Goal: Transaction & Acquisition: Purchase product/service

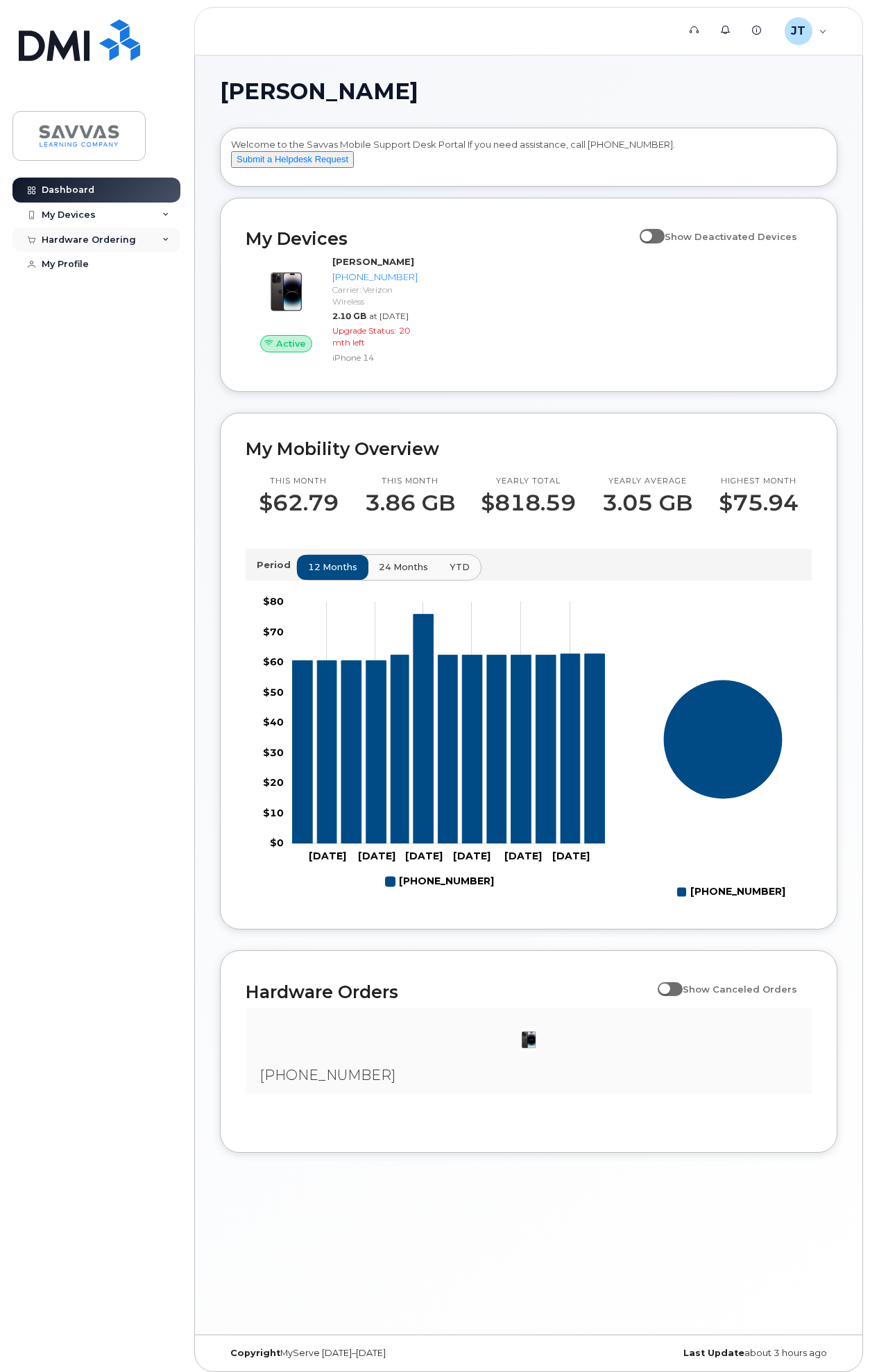
click at [100, 235] on div "Hardware Ordering" at bounding box center [89, 241] width 94 height 11
click at [83, 289] on div "New Order" at bounding box center [74, 291] width 53 height 12
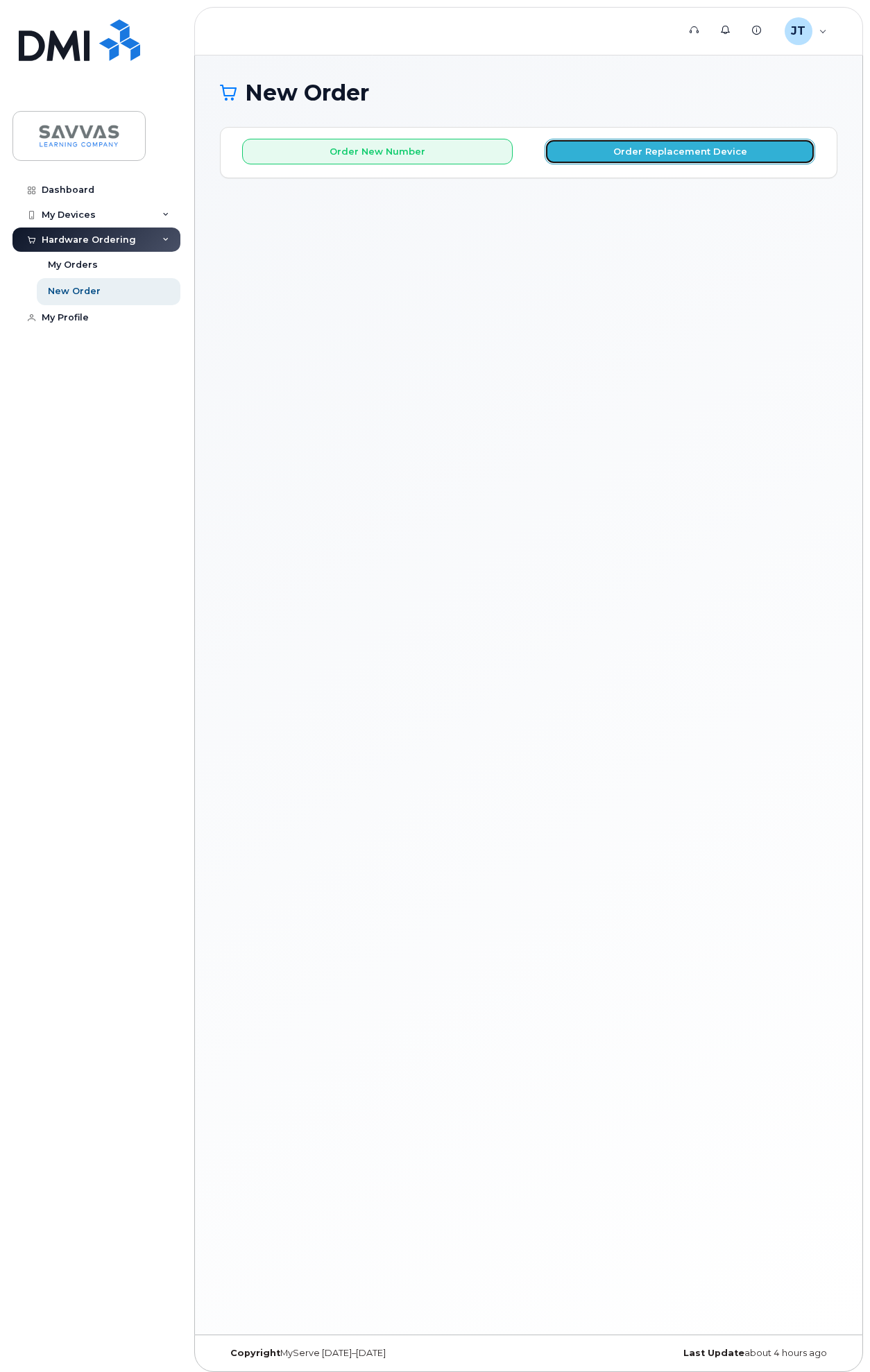
click at [613, 154] on button "Order Replacement Device" at bounding box center [680, 151] width 271 height 25
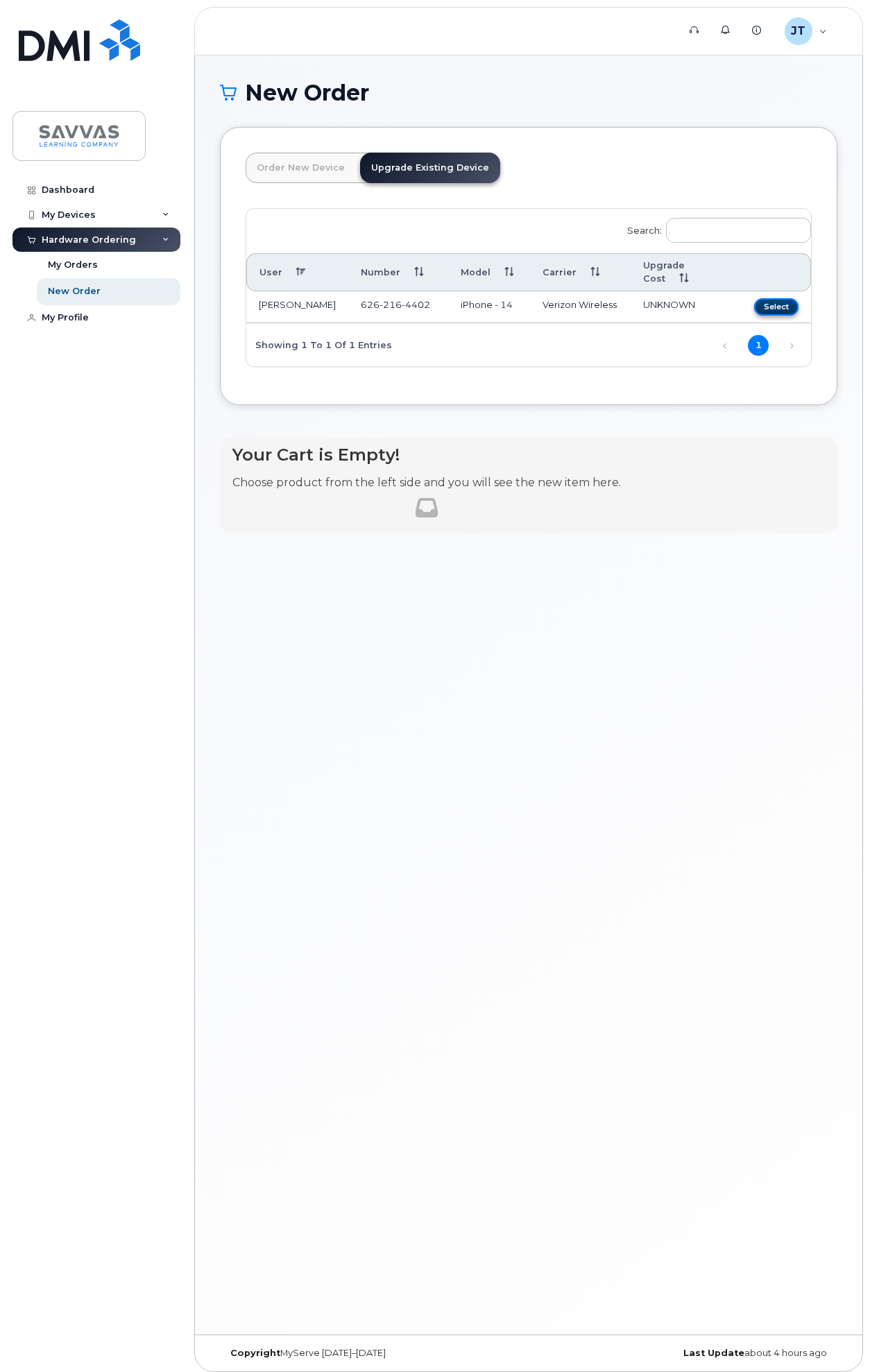
click at [762, 298] on button "Select" at bounding box center [776, 306] width 44 height 17
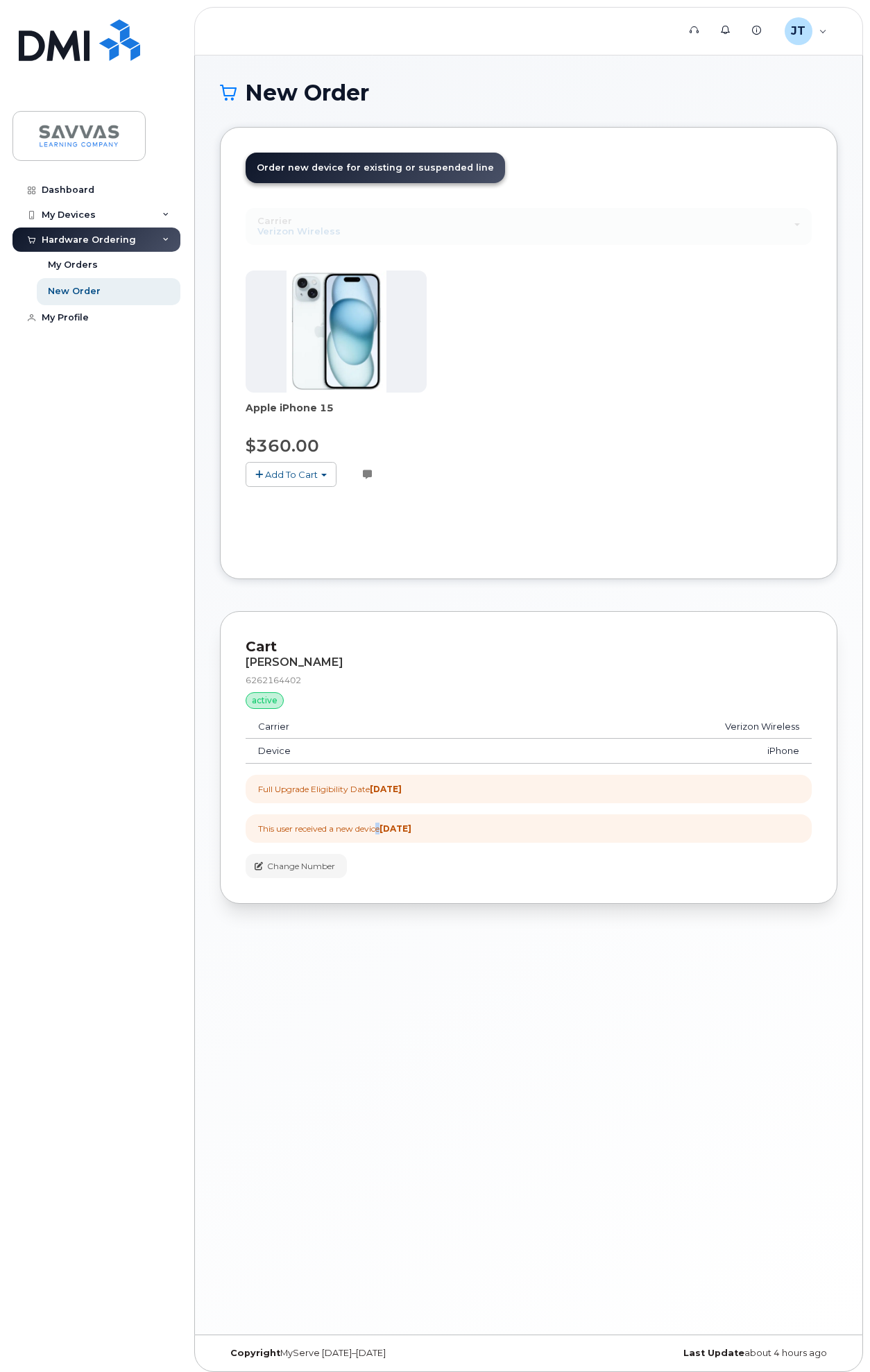
click at [381, 832] on div "This user received a new device 1 year ago" at bounding box center [334, 828] width 153 height 11
click at [401, 784] on strong "2027-06-13" at bounding box center [385, 789] width 32 height 11
click at [319, 469] on button "Add To Cart" at bounding box center [291, 475] width 91 height 25
click at [620, 285] on div "Apple iPhone 15 $360.00 Add To Cart $360.00 - 3 Year Upgrade (128GB) Customer n…" at bounding box center [529, 390] width 566 height 239
click at [337, 311] on img at bounding box center [337, 332] width 100 height 122
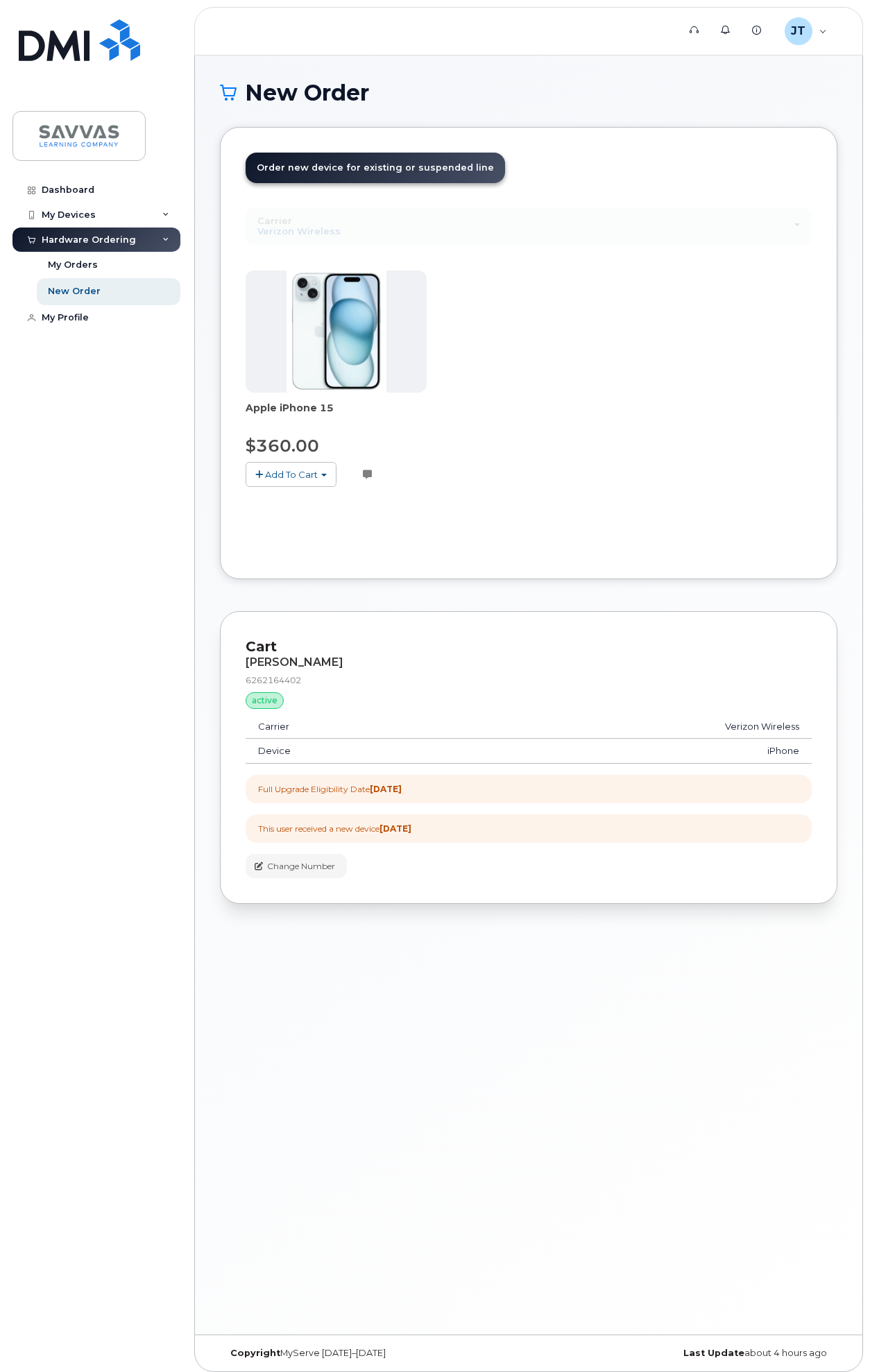
click at [407, 167] on span "Order new device for existing or suspended line" at bounding box center [375, 167] width 237 height 11
click at [71, 287] on div "New Order" at bounding box center [74, 291] width 53 height 12
click at [71, 292] on div "New Order" at bounding box center [74, 291] width 53 height 12
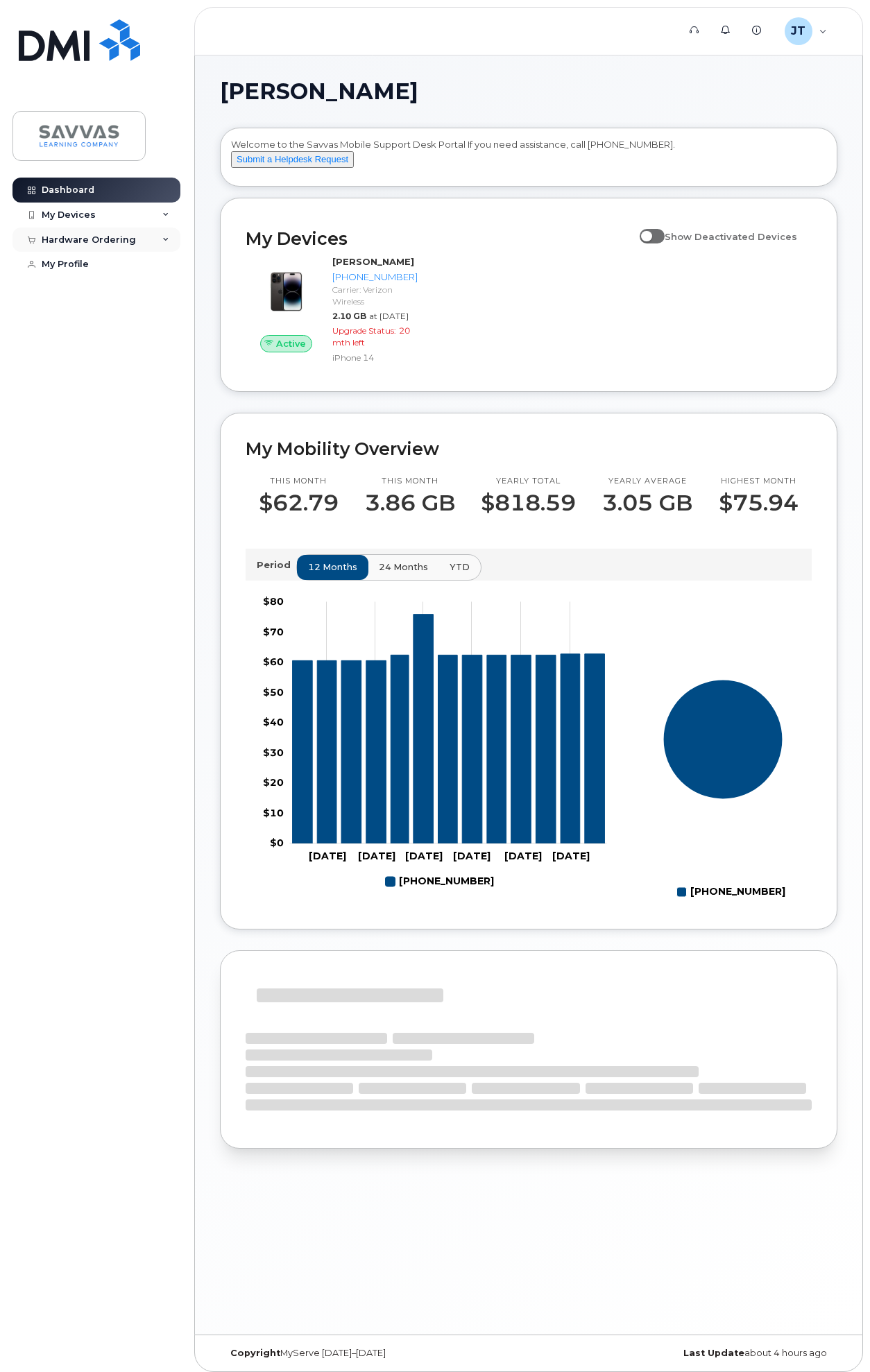
click at [80, 241] on div "Hardware Ordering" at bounding box center [89, 241] width 94 height 11
click at [77, 291] on div "New Order" at bounding box center [74, 291] width 53 height 12
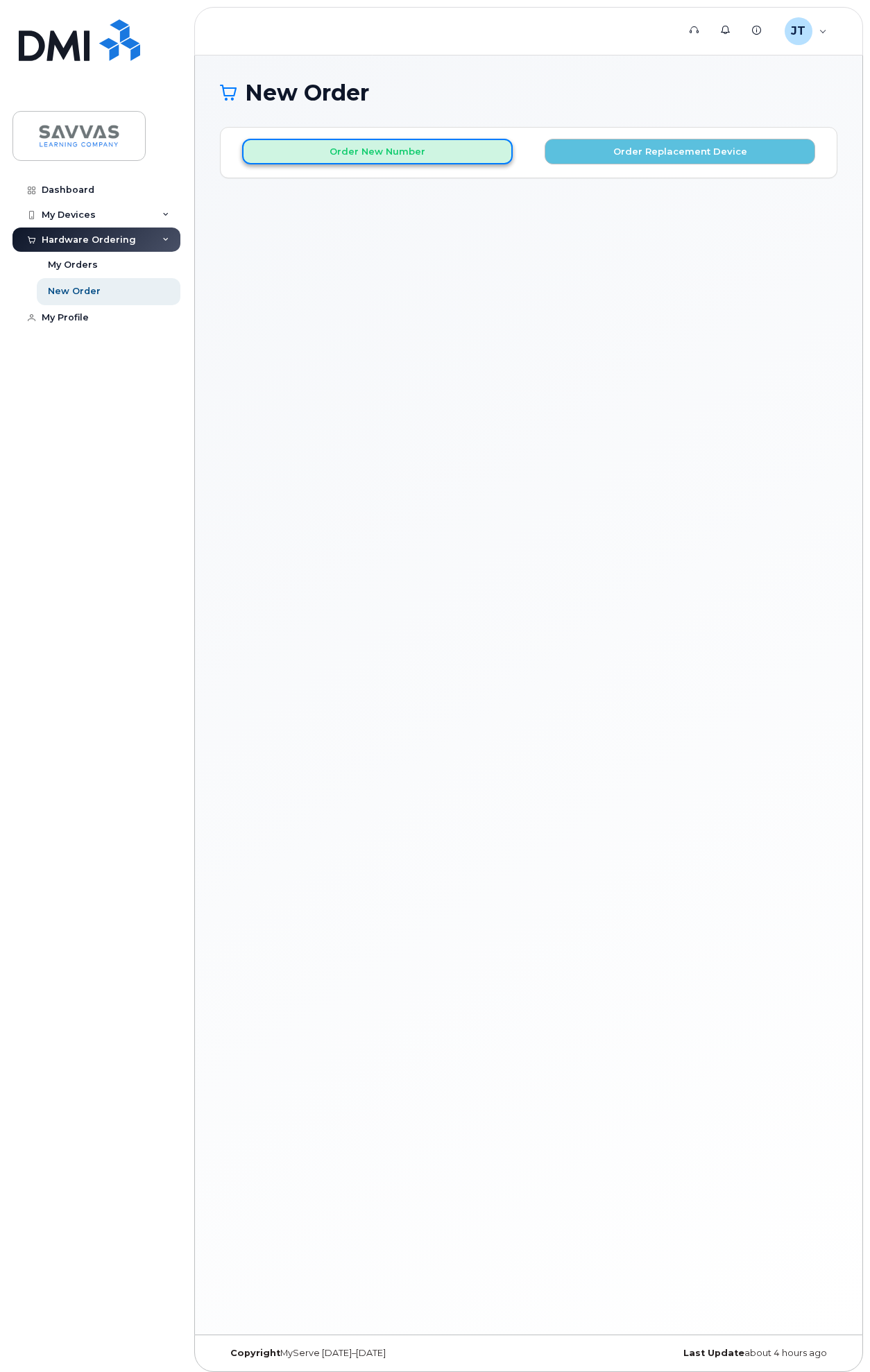
click at [380, 150] on button "Order New Number" at bounding box center [378, 151] width 271 height 25
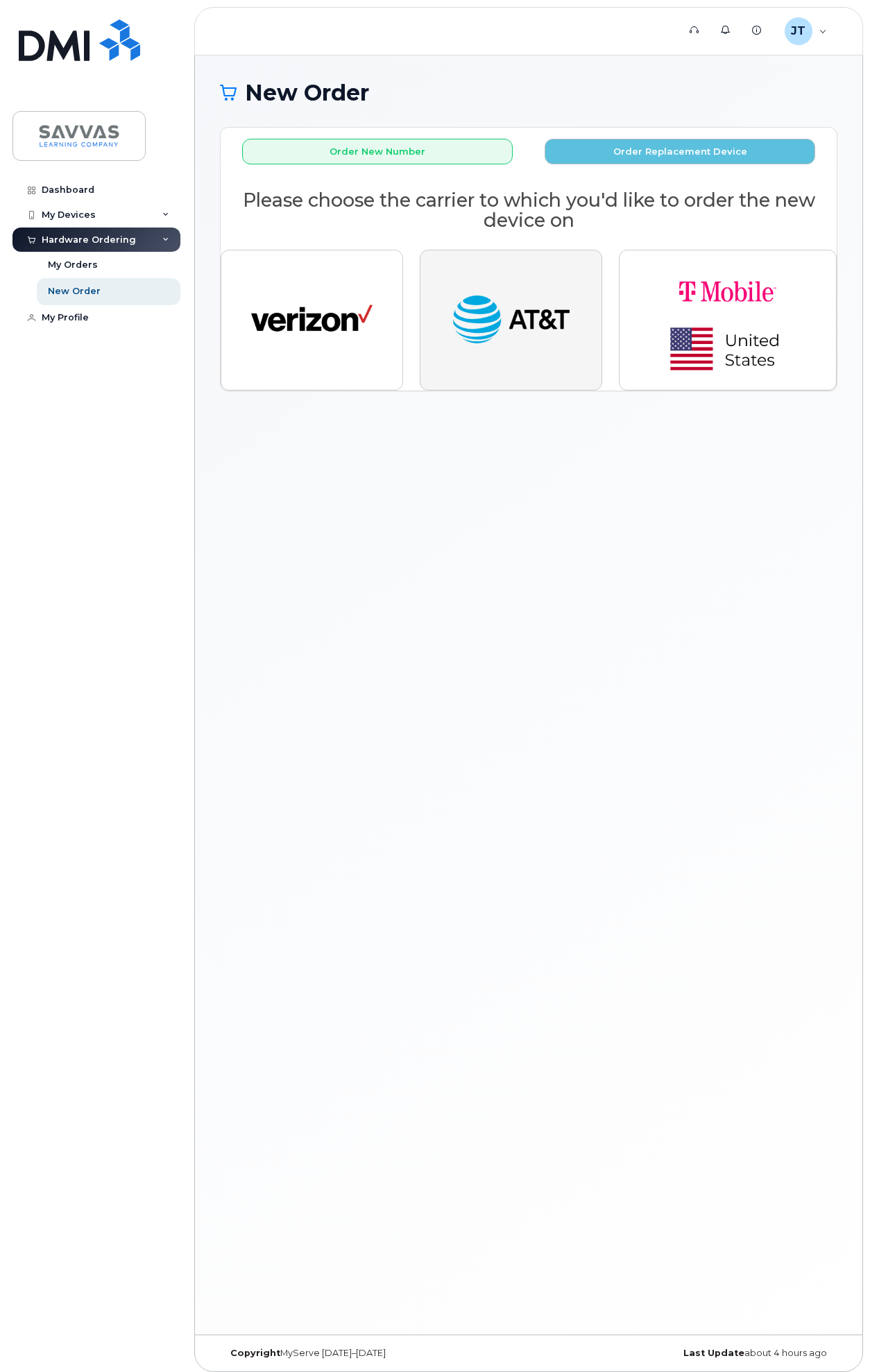
click at [548, 333] on img "button" at bounding box center [511, 320] width 121 height 62
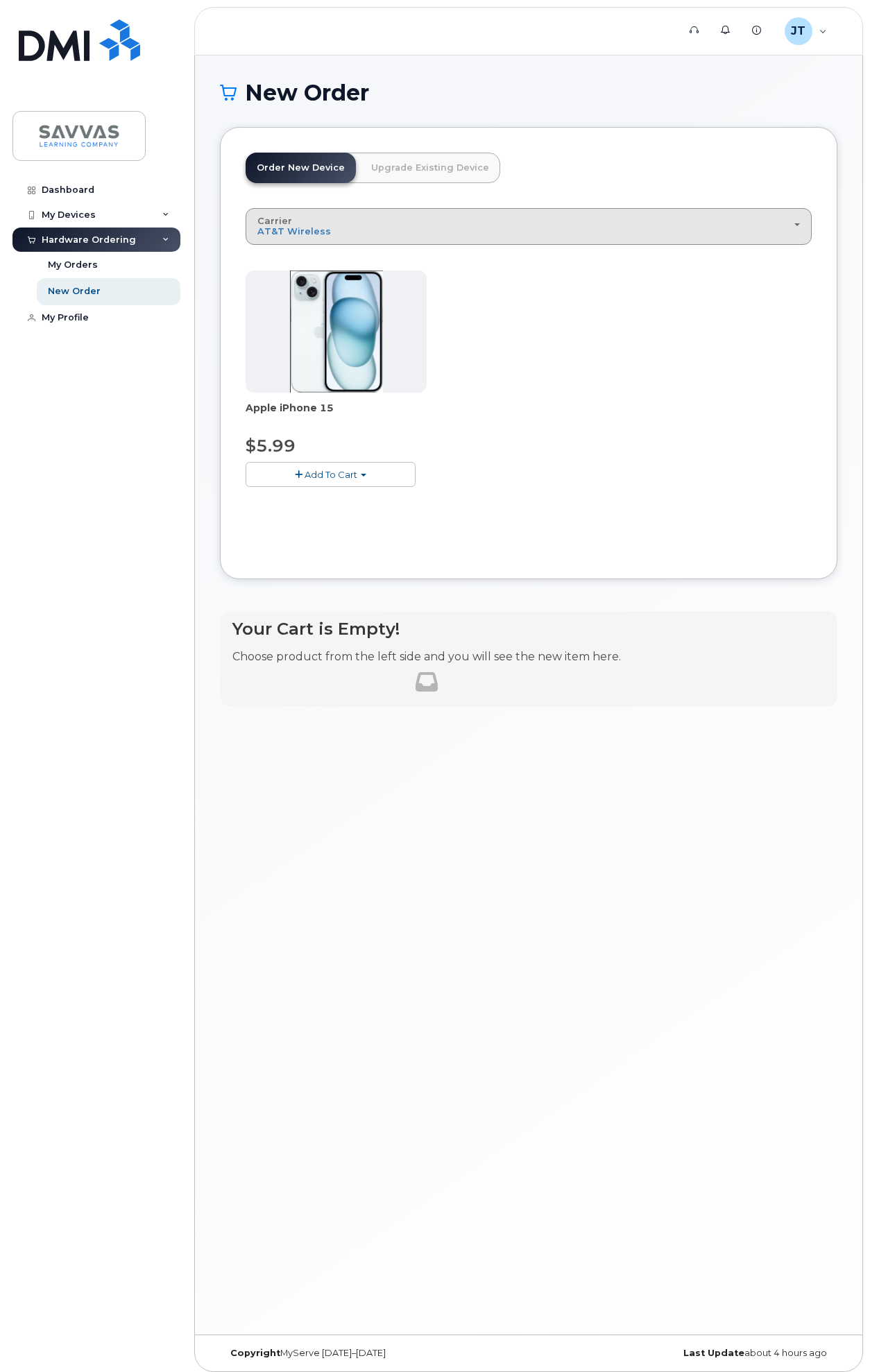
click at [406, 226] on div "Carrier Verizon Wireless AT&T Wireless T-Mobile" at bounding box center [529, 227] width 543 height 21
click at [317, 262] on label "Verizon Wireless" at bounding box center [299, 258] width 100 height 16
click at [0, 0] on input "Verizon Wireless" at bounding box center [0, 0] width 0 height 0
click at [421, 232] on div "Carrier Verizon Wireless AT&T Wireless T-Mobile" at bounding box center [529, 227] width 543 height 21
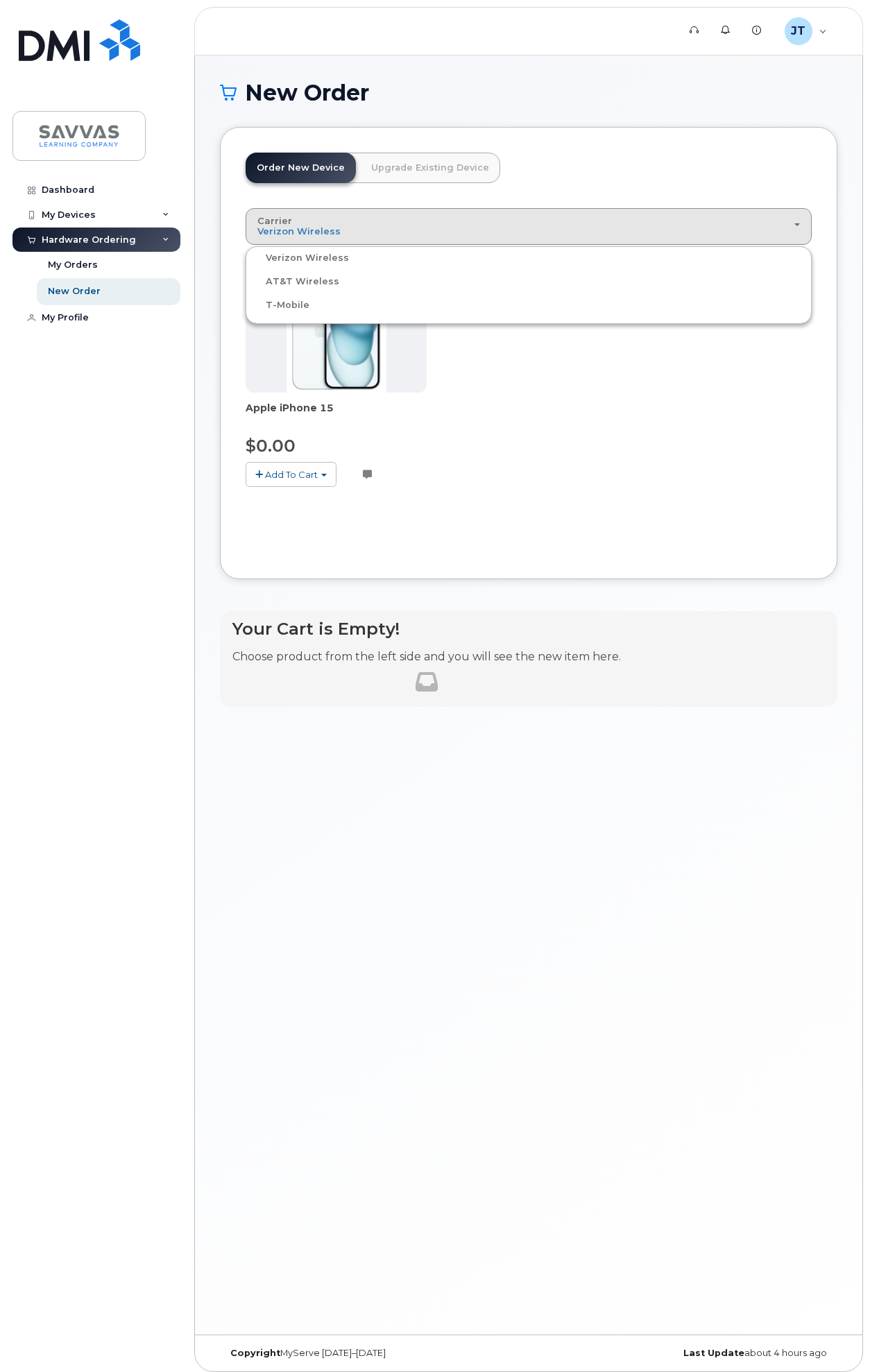
click at [278, 303] on label "T-Mobile" at bounding box center [279, 305] width 61 height 16
click at [0, 0] on input "T-Mobile" at bounding box center [0, 0] width 0 height 0
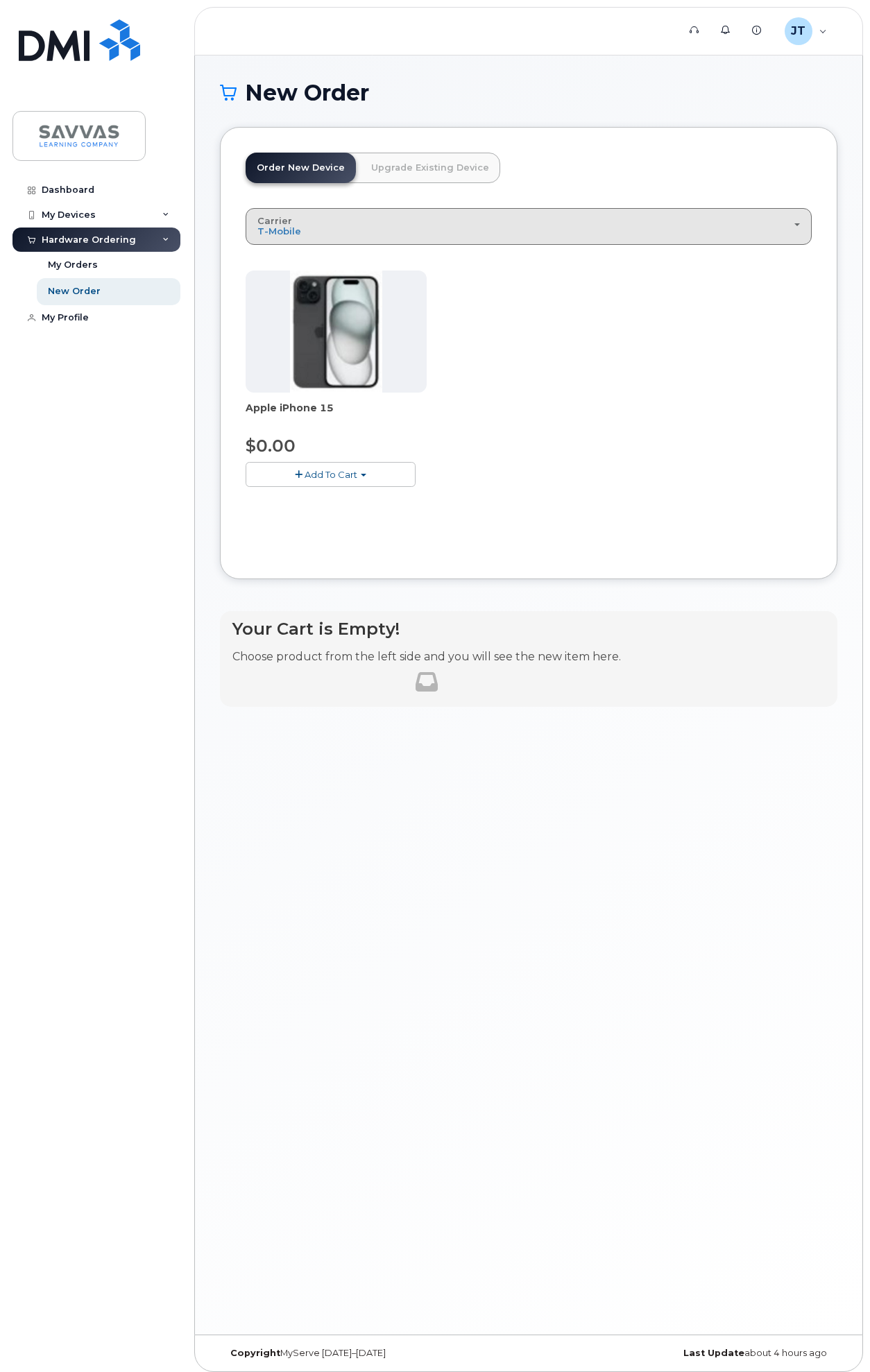
click at [338, 223] on div "Carrier Verizon Wireless AT&T Wireless T-Mobile" at bounding box center [529, 227] width 543 height 21
click at [304, 285] on label "AT&T Wireless" at bounding box center [294, 282] width 90 height 16
click at [0, 0] on input "AT&T Wireless" at bounding box center [0, 0] width 0 height 0
click at [361, 241] on button "Carrier Verizon Wireless AT&T Wireless T-Mobile" at bounding box center [529, 227] width 566 height 36
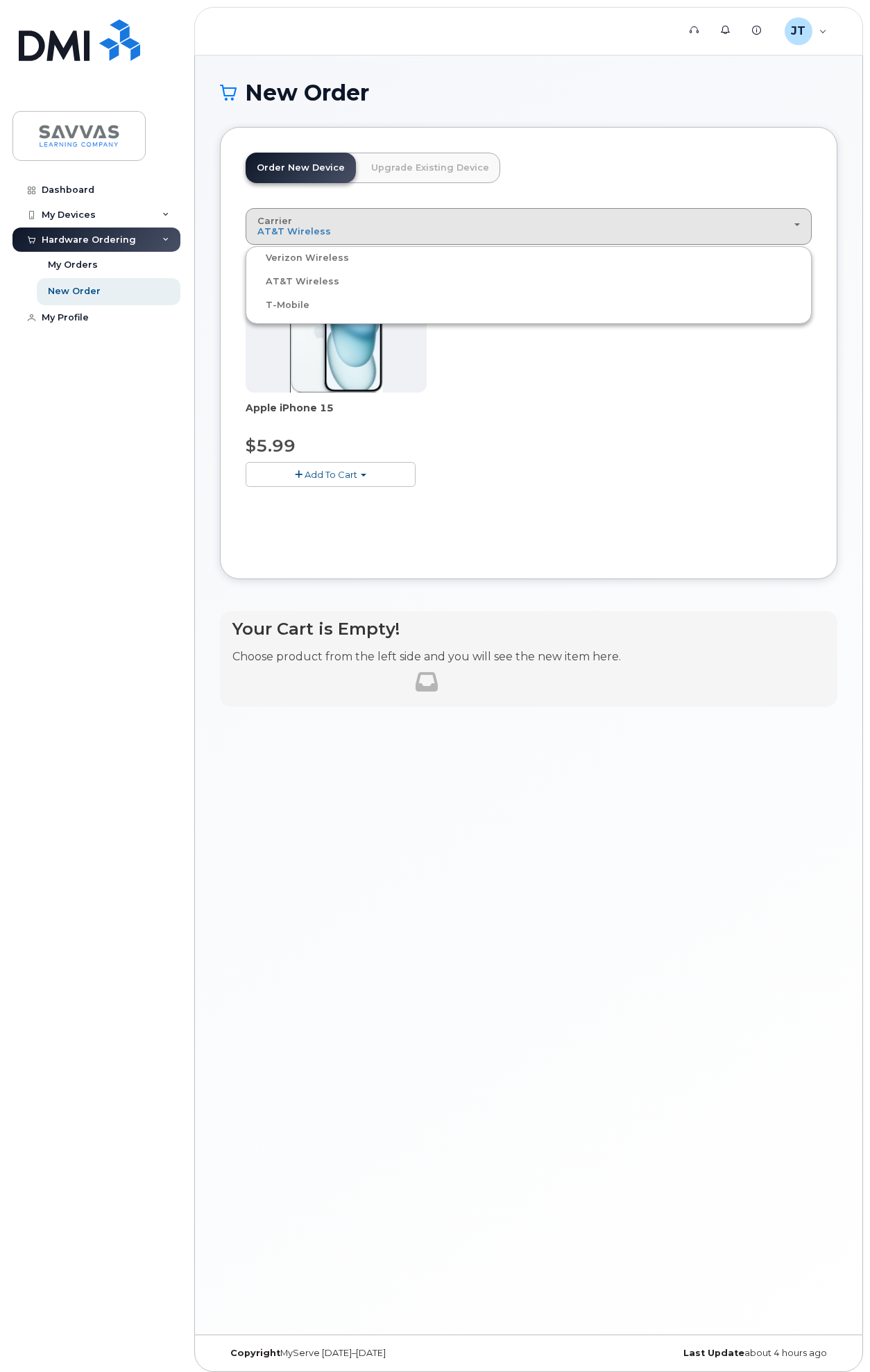
click at [327, 261] on label "Verizon Wireless" at bounding box center [299, 258] width 100 height 16
click at [0, 0] on input "Verizon Wireless" at bounding box center [0, 0] width 0 height 0
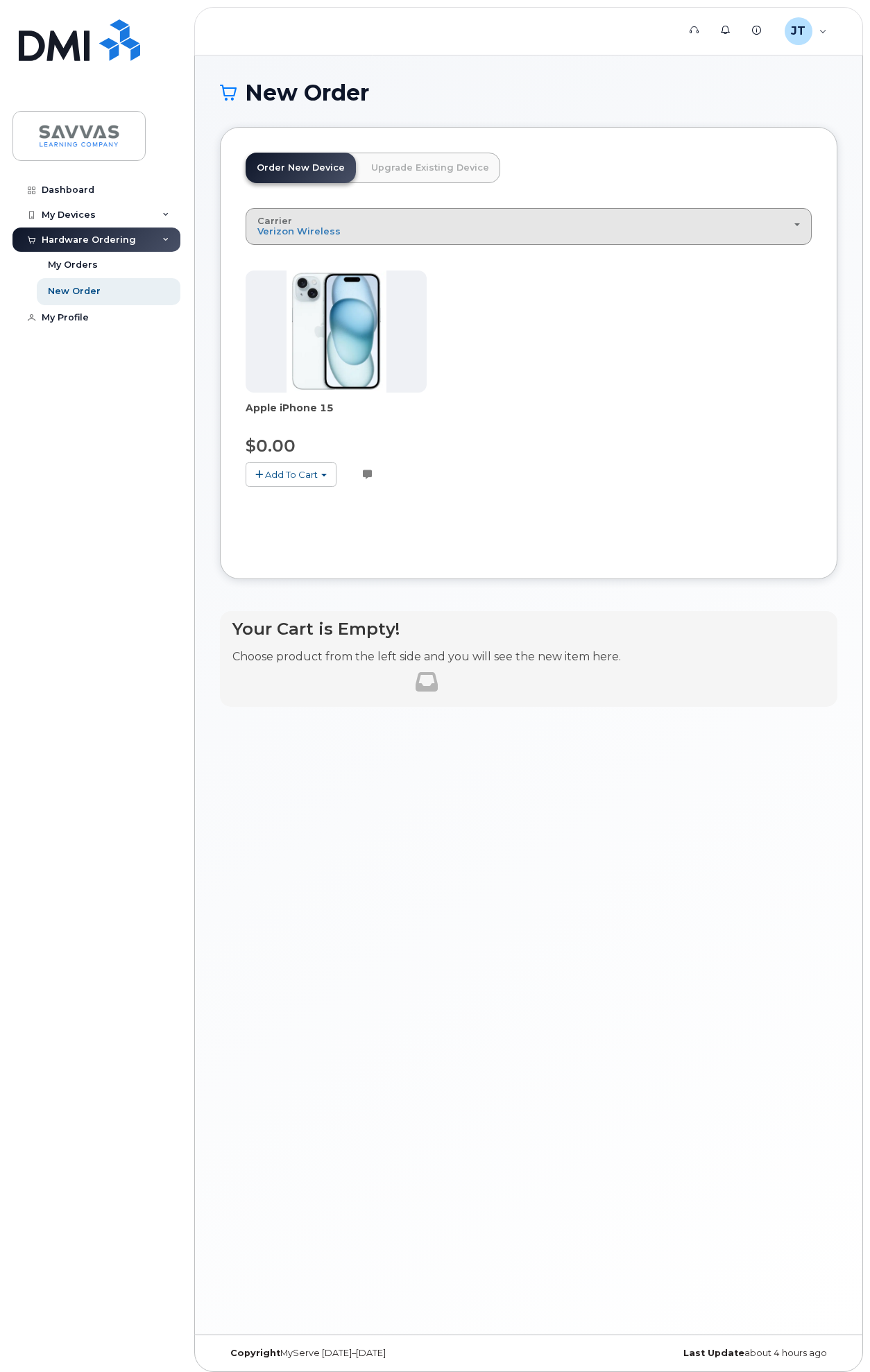
click at [351, 226] on div "Carrier Verizon Wireless AT&T Wireless T-Mobile" at bounding box center [529, 227] width 543 height 21
click at [314, 281] on label "AT&T Wireless" at bounding box center [294, 282] width 90 height 16
click at [0, 0] on input "AT&T Wireless" at bounding box center [0, 0] width 0 height 0
click at [368, 232] on div "Carrier Verizon Wireless AT&T Wireless T-Mobile" at bounding box center [529, 227] width 543 height 21
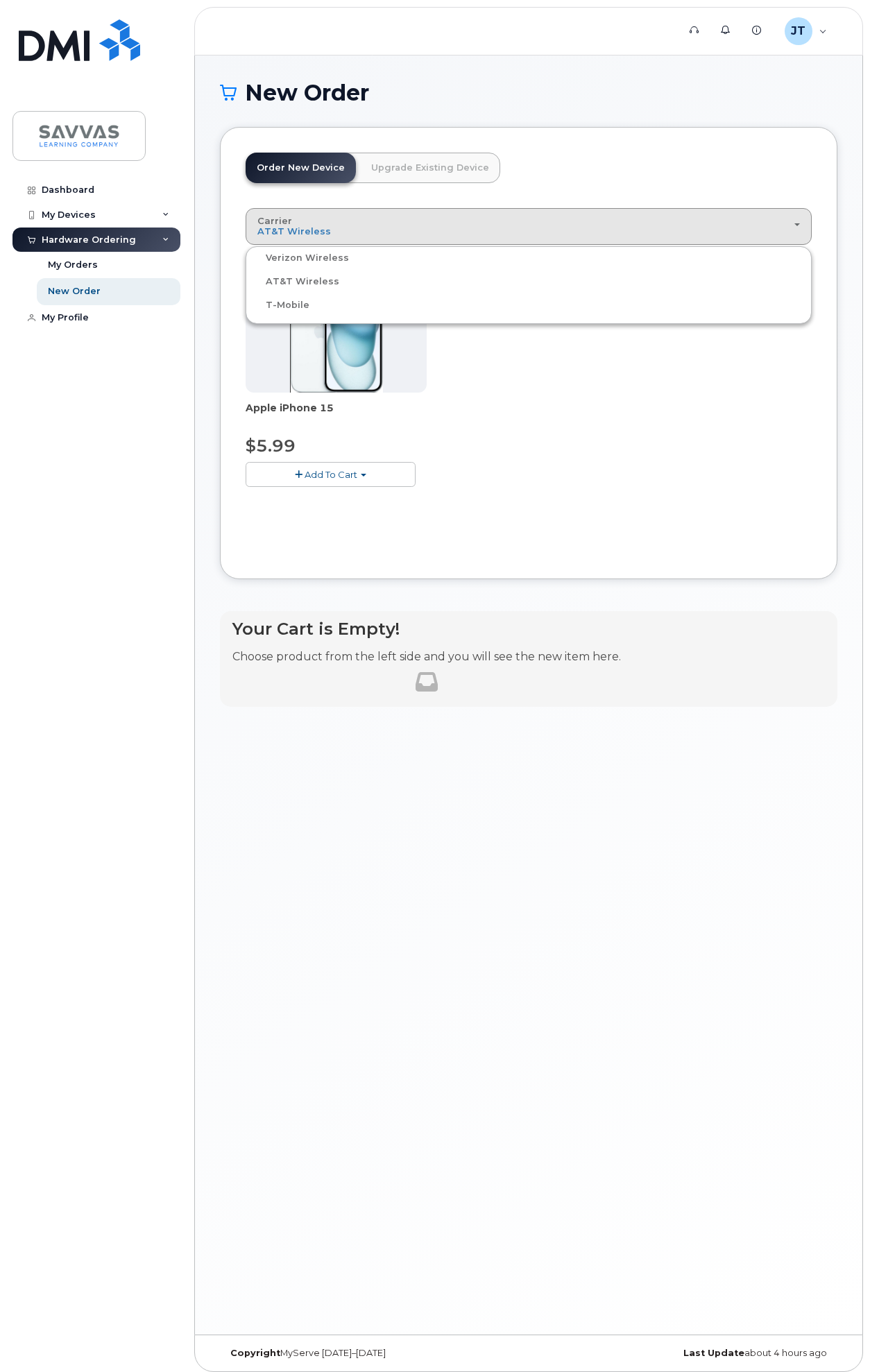
click at [315, 313] on div "T-Mobile" at bounding box center [528, 305] width 559 height 16
click at [320, 233] on span "AT&T Wireless" at bounding box center [295, 232] width 74 height 11
click at [284, 305] on label "T-Mobile" at bounding box center [279, 305] width 61 height 16
click at [0, 0] on input "T-Mobile" at bounding box center [0, 0] width 0 height 0
